Goal: Book appointment/travel/reservation

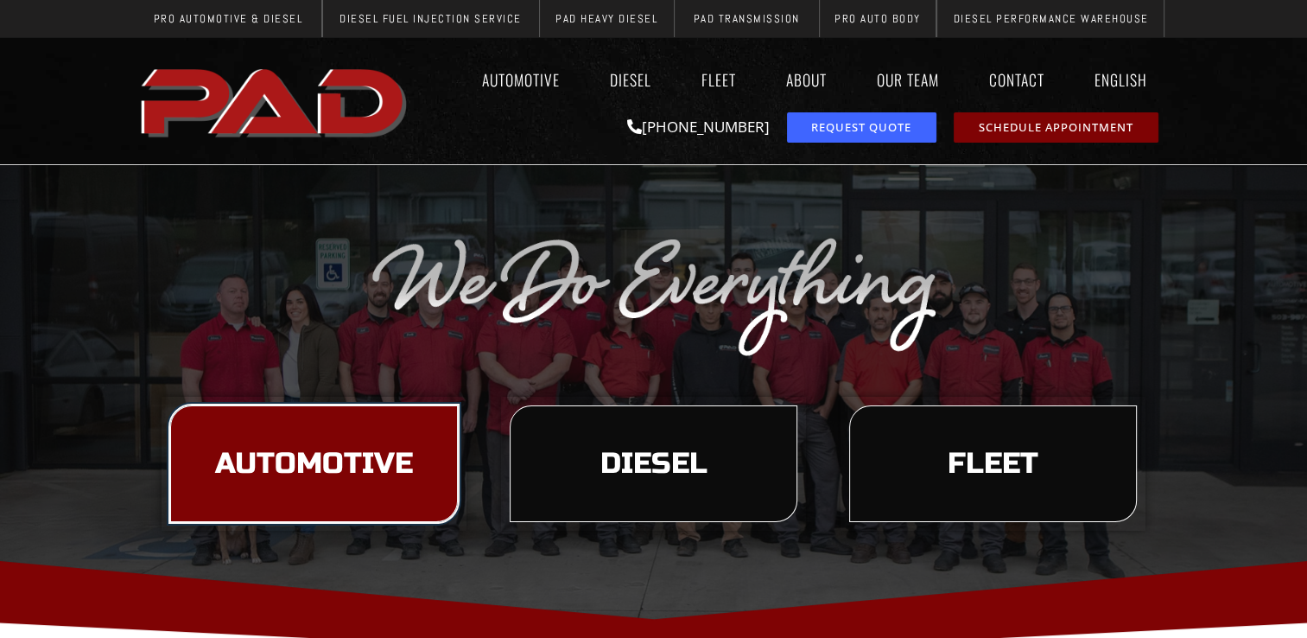
click at [318, 453] on span "Automotive" at bounding box center [314, 463] width 198 height 29
